Goal: Check status: Check status

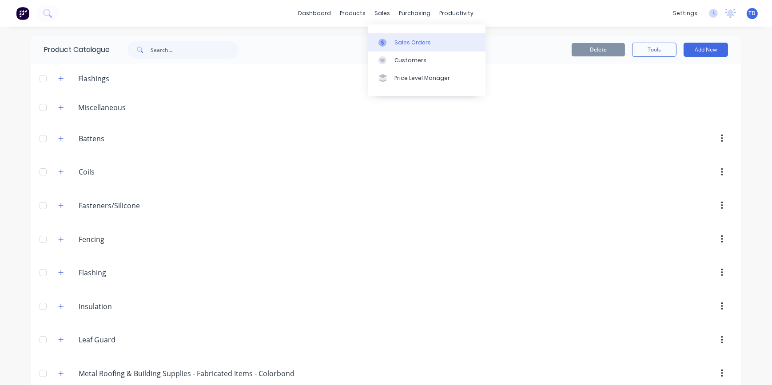
click at [400, 42] on div "Sales Orders" at bounding box center [413, 43] width 36 height 8
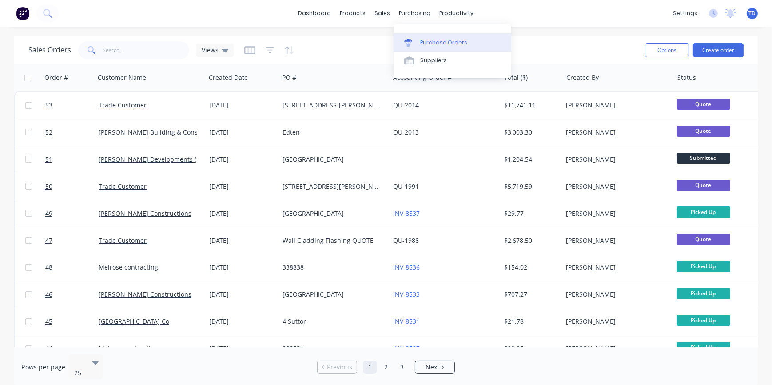
click at [426, 40] on div "Purchase Orders" at bounding box center [443, 43] width 47 height 8
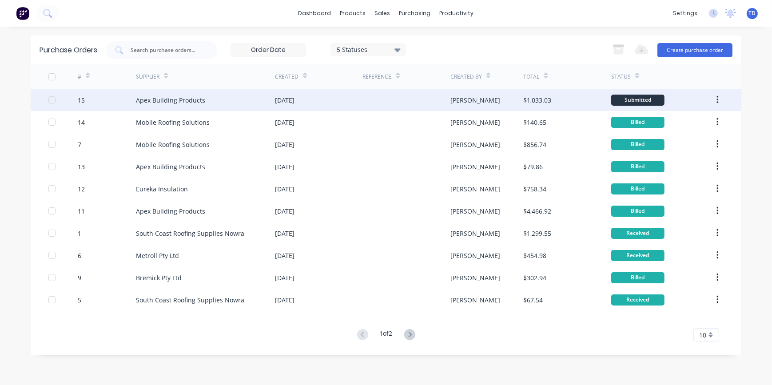
click at [181, 105] on div "Apex Building Products" at bounding box center [205, 100] width 139 height 22
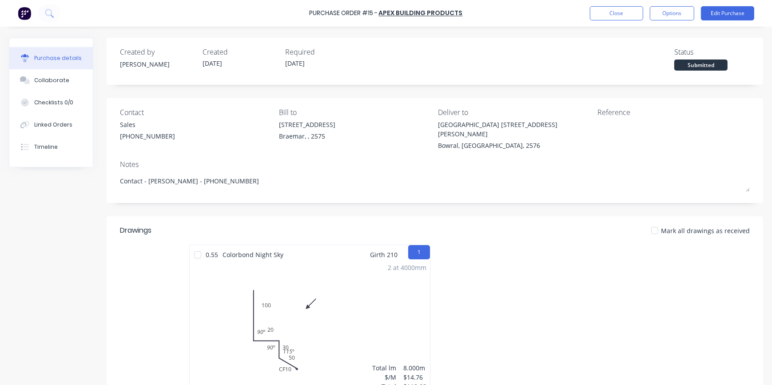
click at [198, 246] on div at bounding box center [198, 255] width 18 height 18
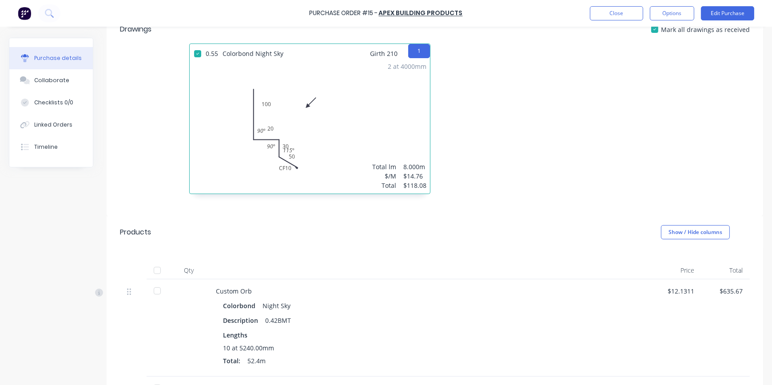
scroll to position [283, 0]
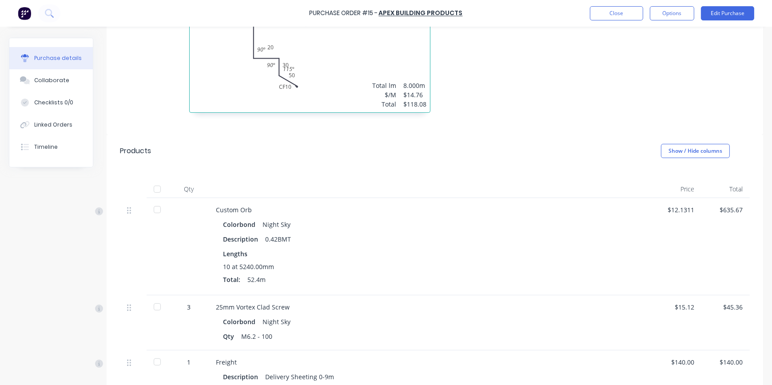
click at [153, 180] on div at bounding box center [157, 189] width 18 height 18
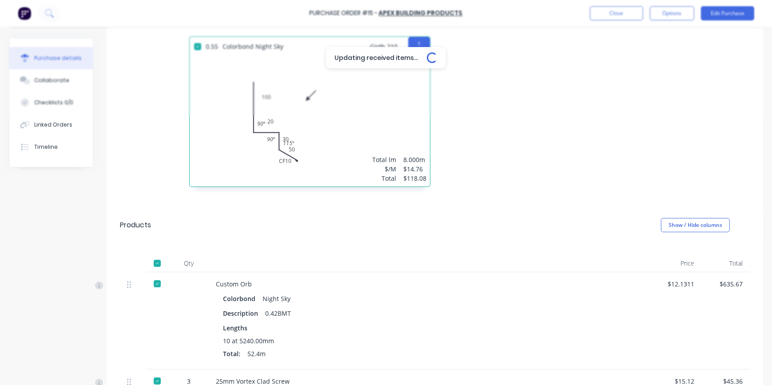
scroll to position [80, 0]
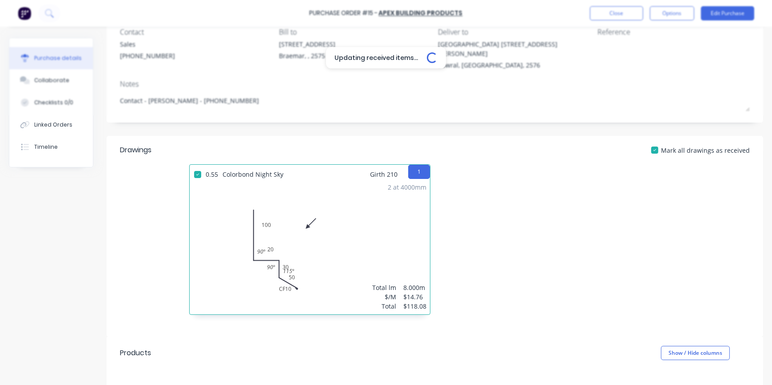
type textarea "x"
click at [74, 130] on button "Linked Orders" at bounding box center [51, 125] width 84 height 22
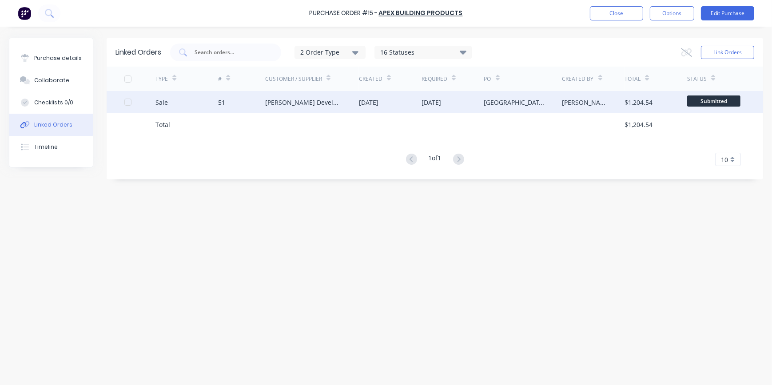
click at [373, 102] on div "[DATE]" at bounding box center [369, 102] width 20 height 9
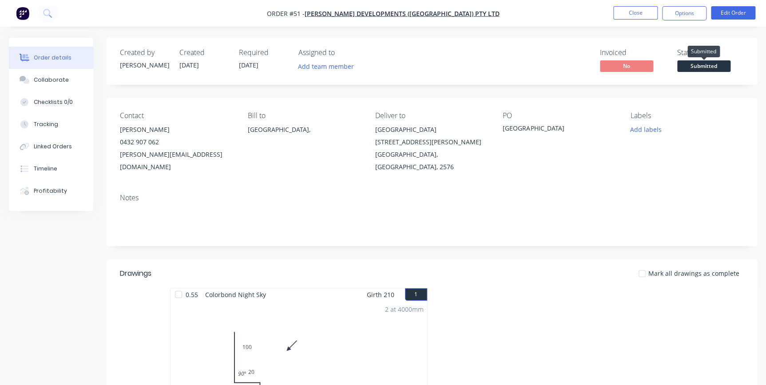
click at [702, 68] on span "Submitted" at bounding box center [704, 65] width 53 height 11
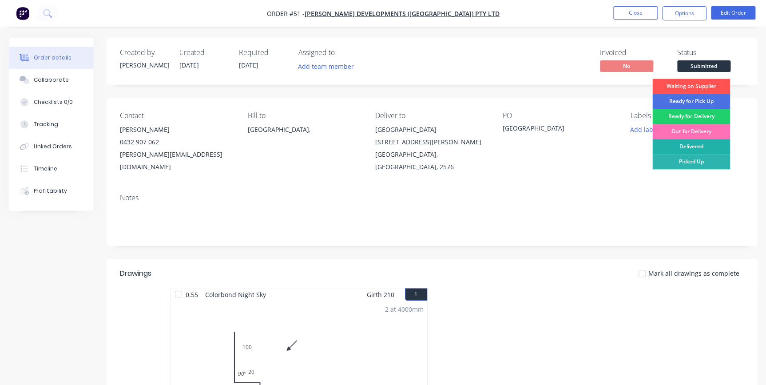
click at [693, 150] on div "Delivered" at bounding box center [692, 146] width 78 height 15
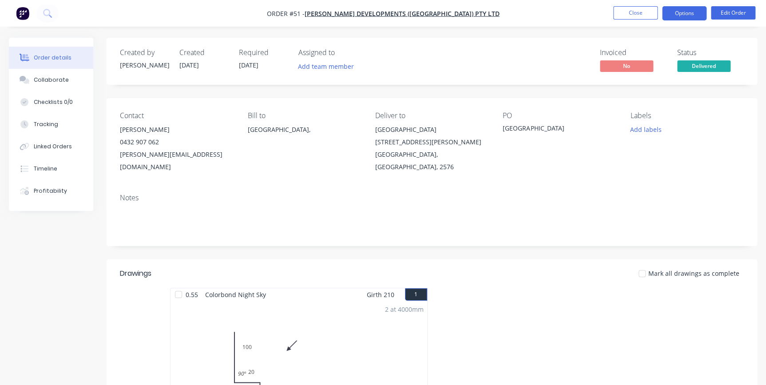
click at [689, 12] on button "Options" at bounding box center [684, 13] width 44 height 14
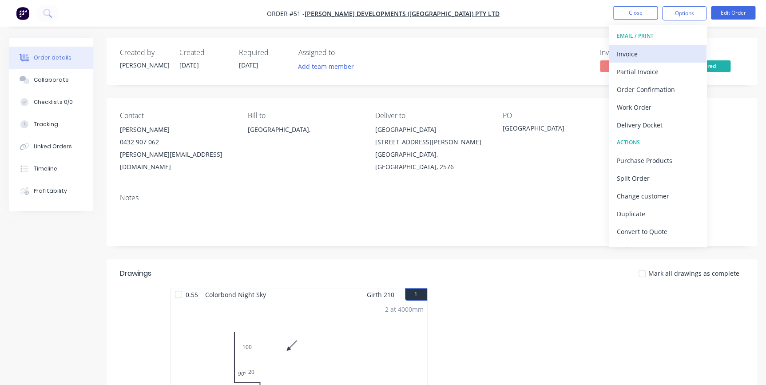
click at [646, 54] on div "Invoice" at bounding box center [658, 54] width 82 height 13
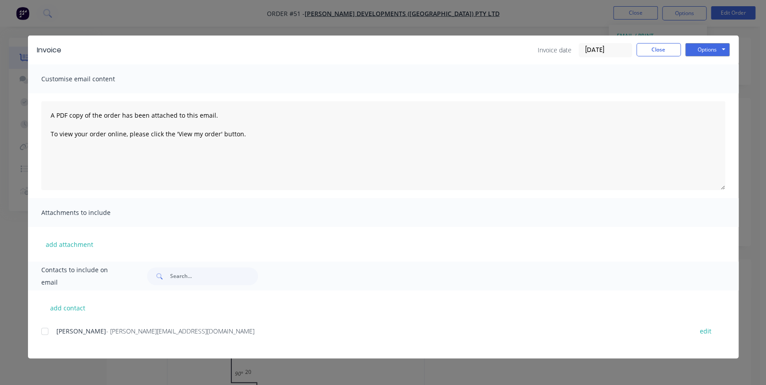
click at [45, 331] on div at bounding box center [45, 332] width 18 height 18
click at [710, 48] on button "Options" at bounding box center [708, 49] width 44 height 13
click at [708, 97] on button "Email" at bounding box center [714, 95] width 57 height 15
click at [698, 52] on button "Options" at bounding box center [708, 49] width 44 height 13
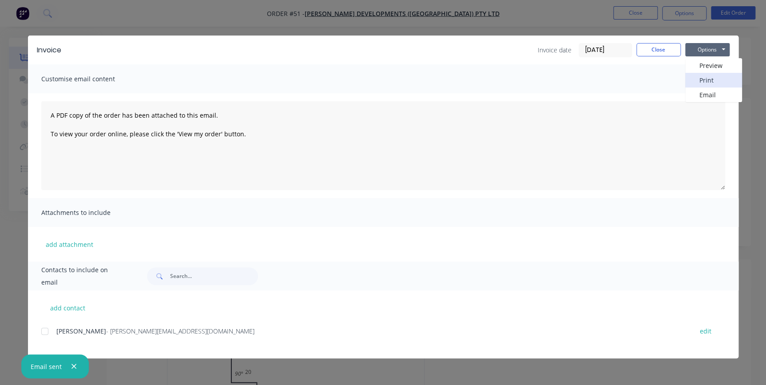
click at [706, 84] on button "Print" at bounding box center [714, 80] width 57 height 15
click at [648, 47] on button "Close" at bounding box center [659, 49] width 44 height 13
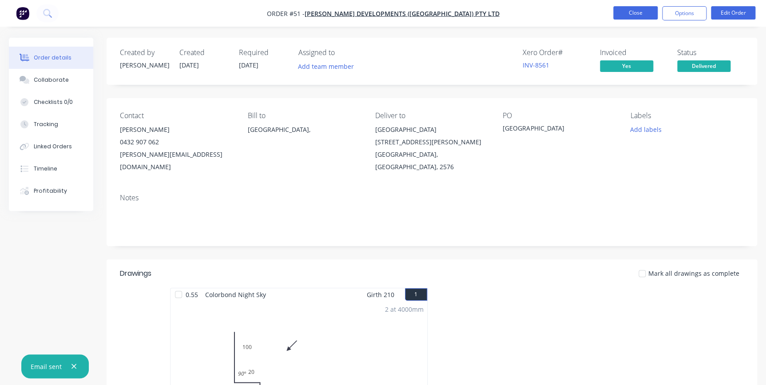
click at [649, 16] on button "Close" at bounding box center [636, 12] width 44 height 13
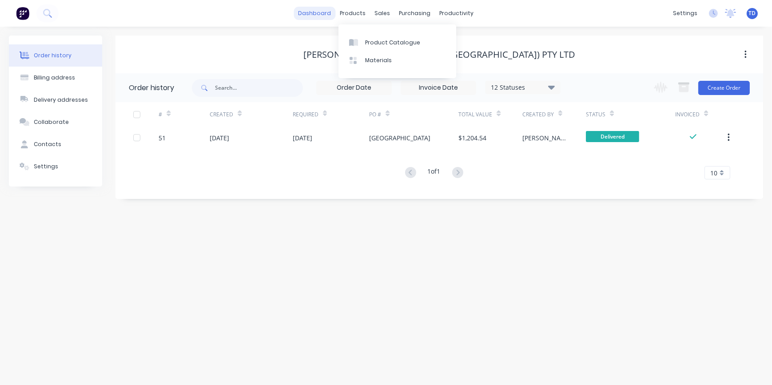
click at [315, 12] on link "dashboard" at bounding box center [315, 13] width 42 height 13
